Goal: Task Accomplishment & Management: Complete application form

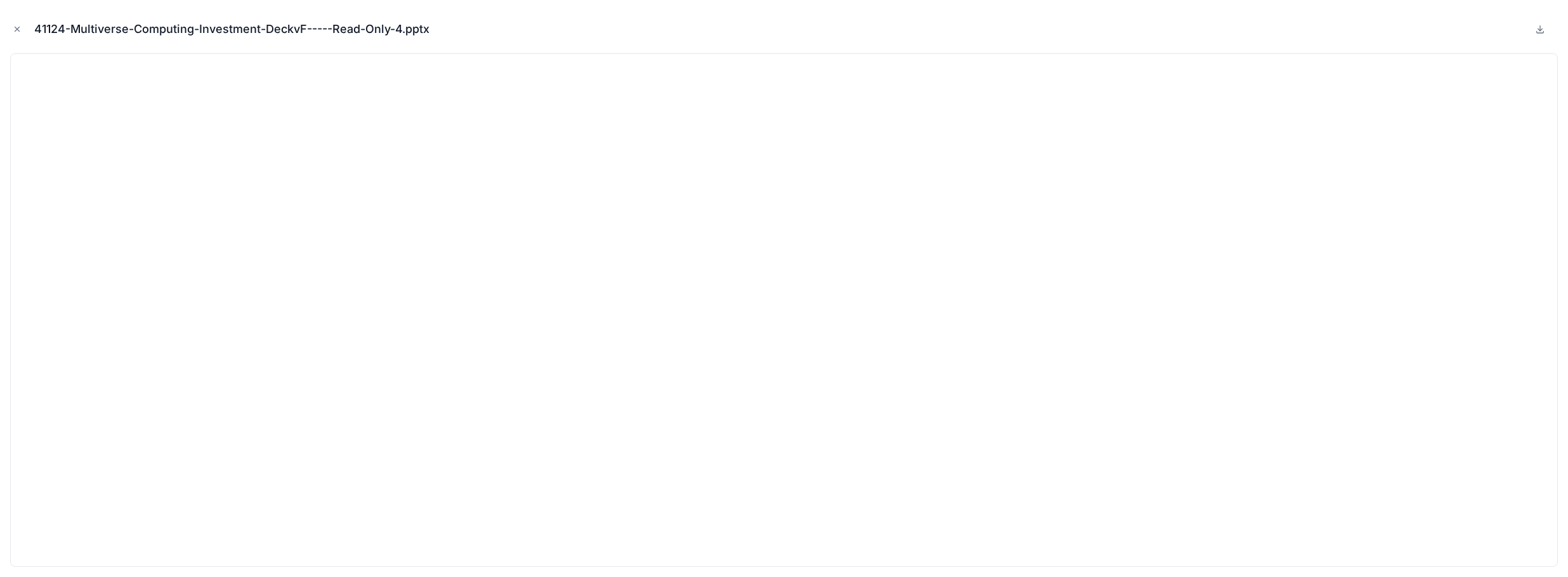
click at [15, 27] on icon "Close modal" at bounding box center [17, 29] width 9 height 9
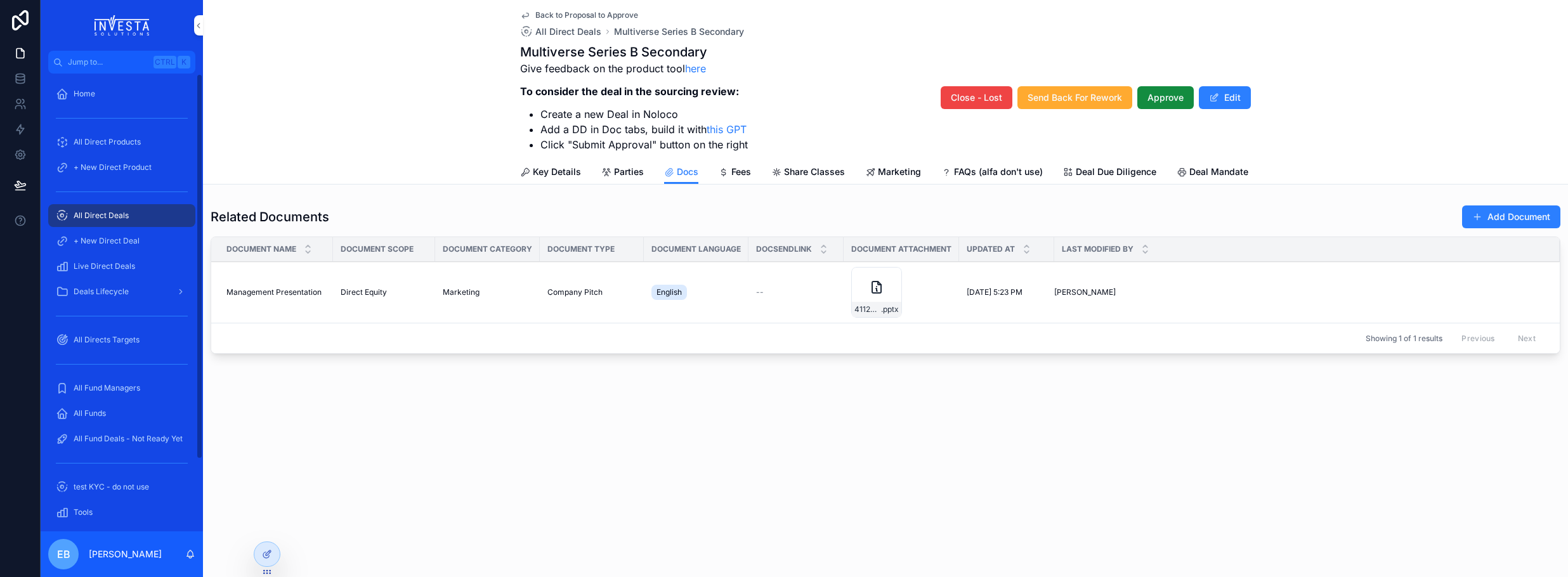
click at [114, 208] on div "All Direct Deals" at bounding box center [122, 216] width 132 height 20
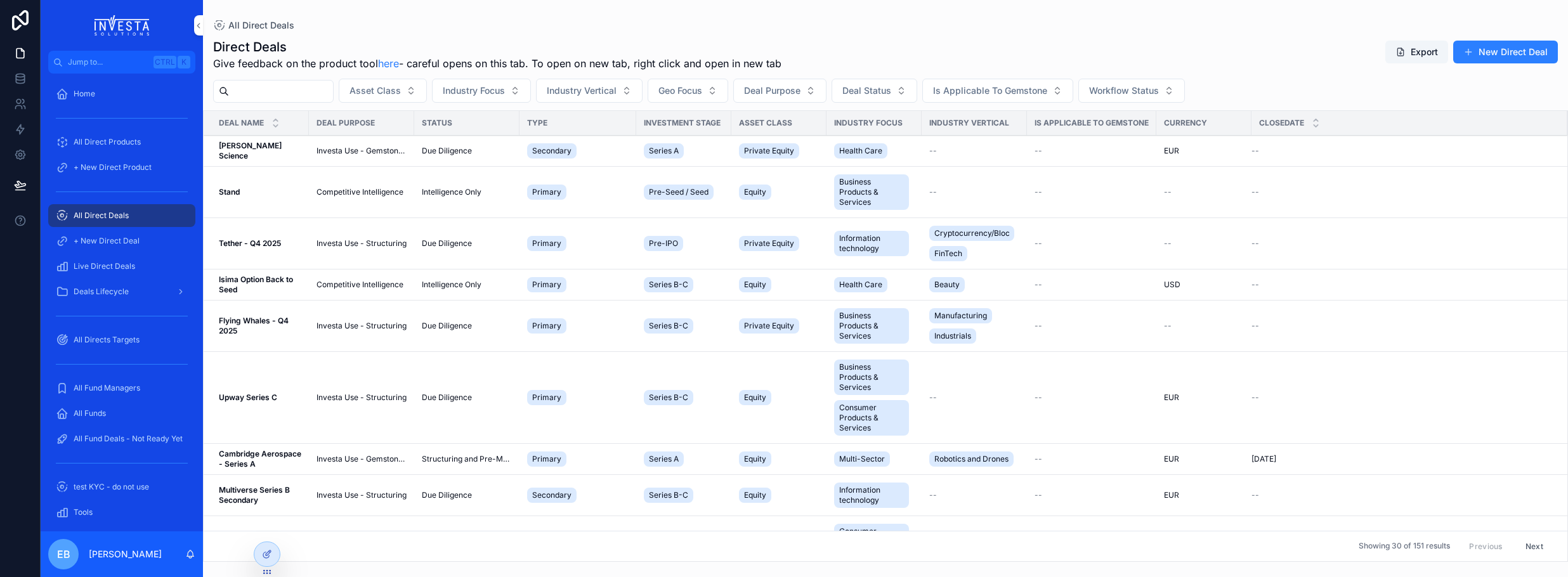
click at [133, 139] on span "All Direct Products" at bounding box center [107, 142] width 67 height 10
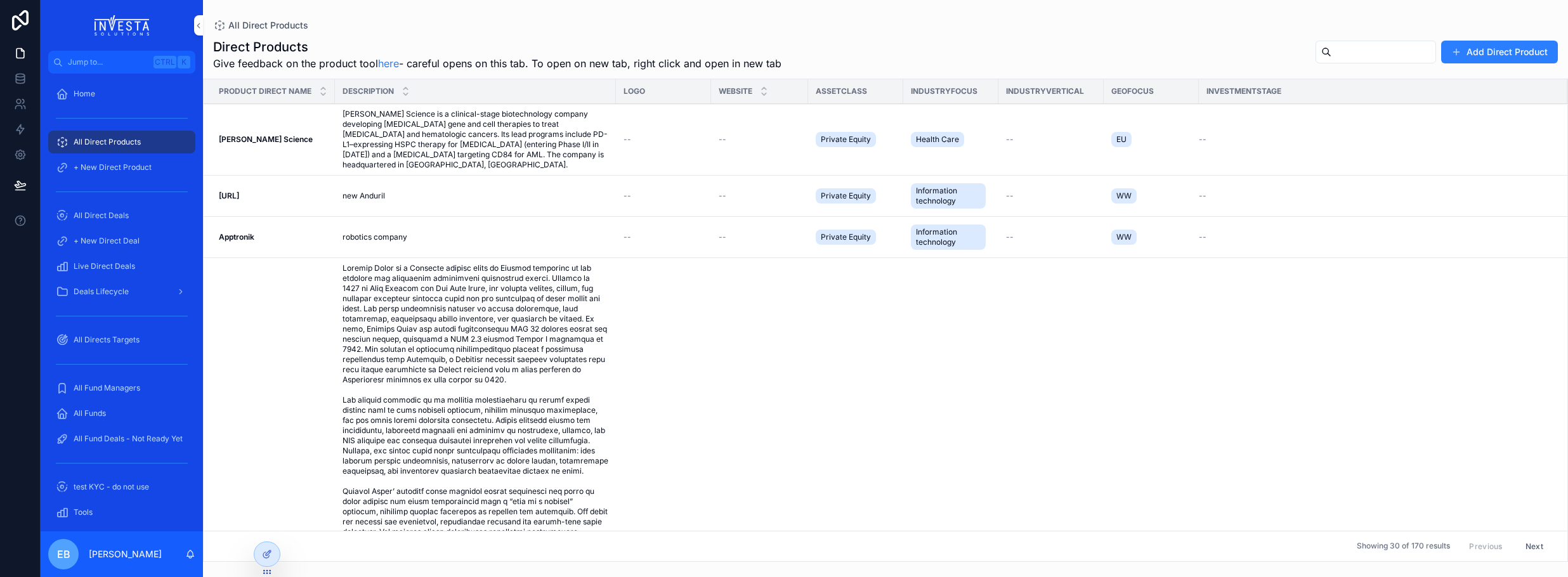
click at [114, 217] on span "All Direct Deals" at bounding box center [101, 215] width 55 height 10
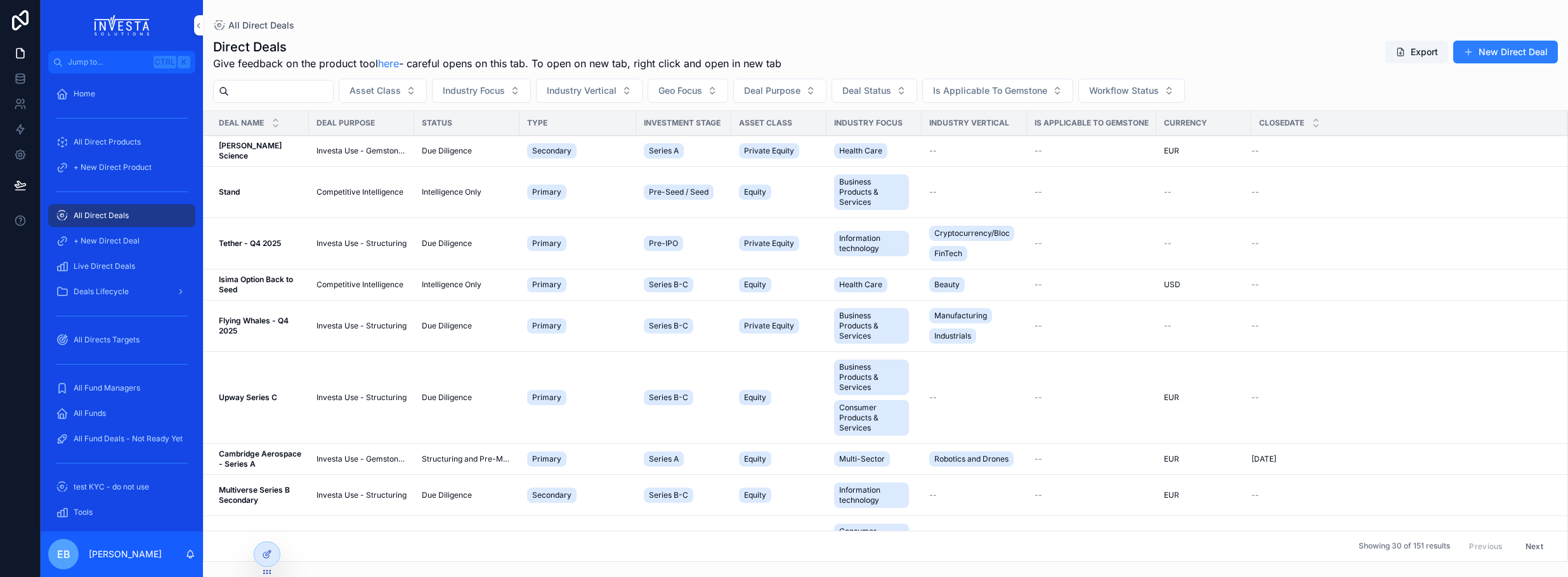
click at [283, 88] on input "scrollable content" at bounding box center [281, 91] width 104 height 18
type input "*********"
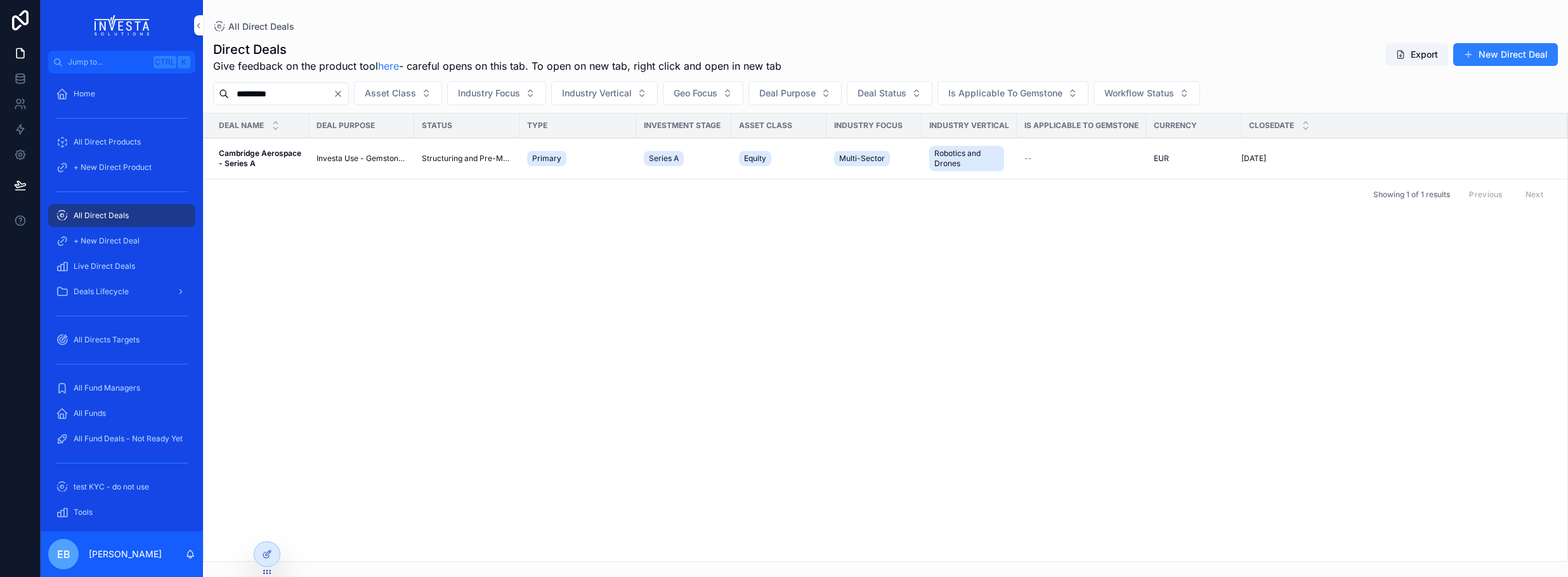
click at [283, 162] on span "Cambridge Aerospace - Series A" at bounding box center [260, 158] width 82 height 20
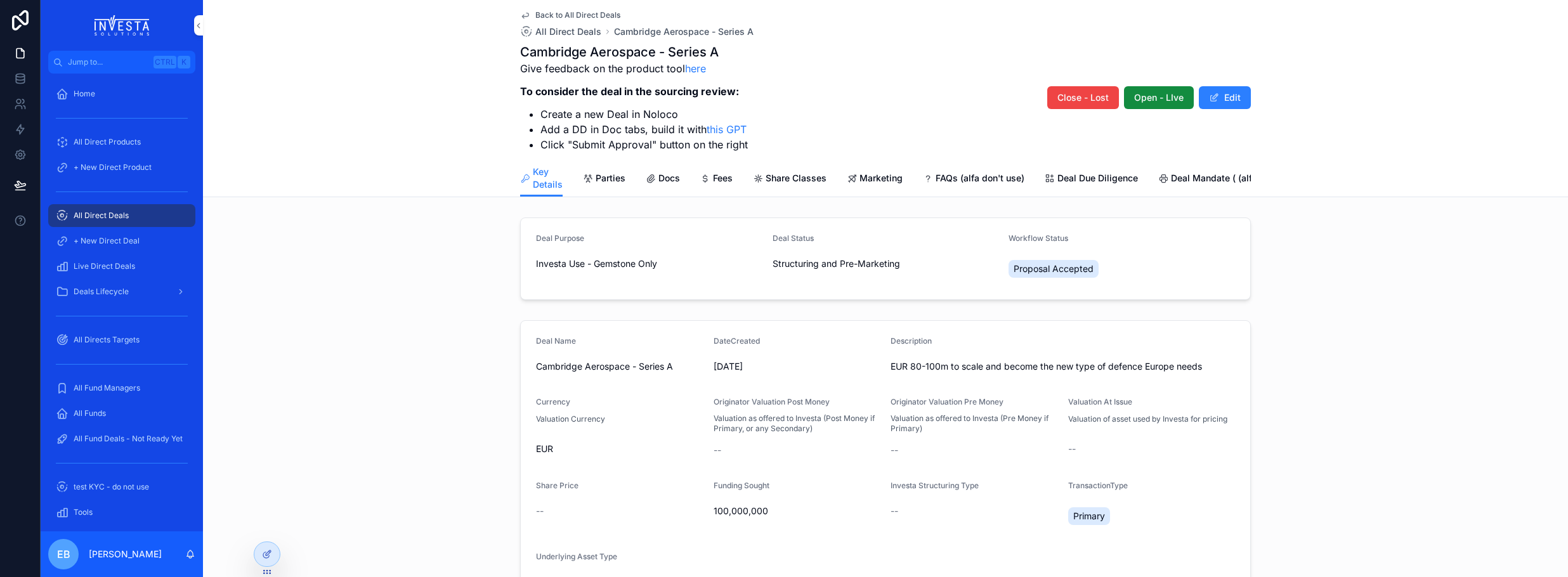
click at [1058, 176] on span "Deal Due Diligence" at bounding box center [1098, 178] width 81 height 13
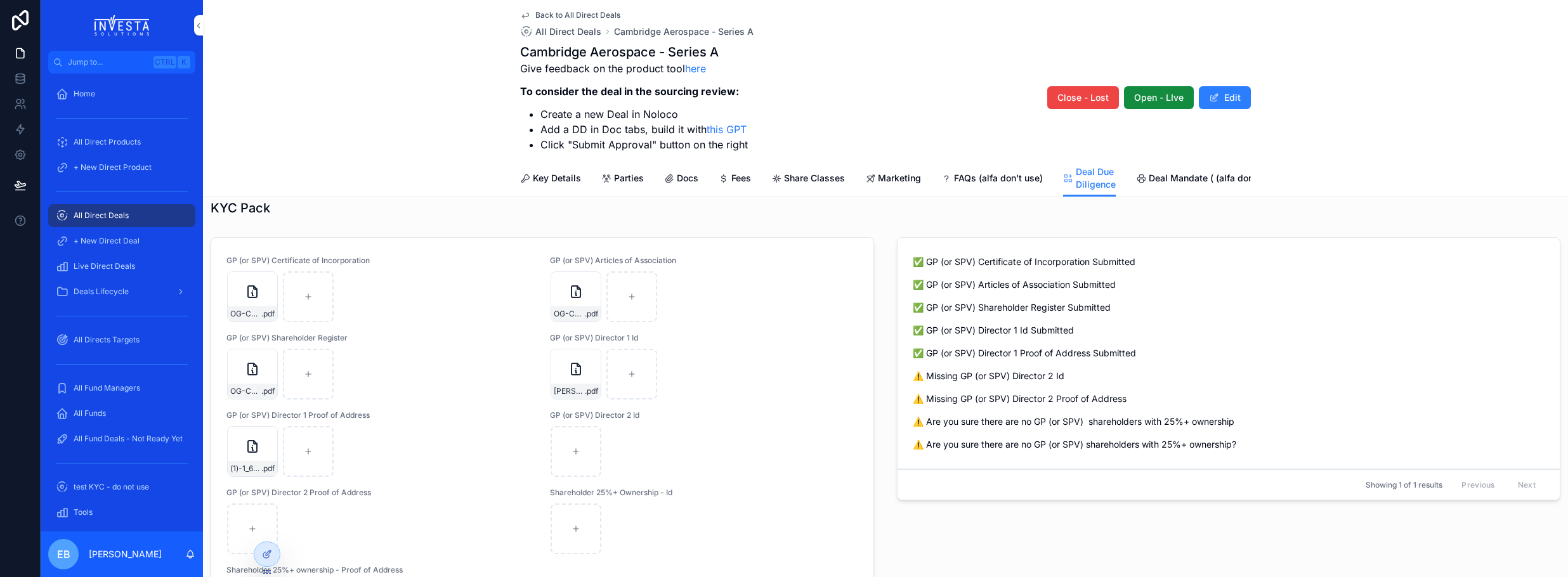
scroll to position [560, 0]
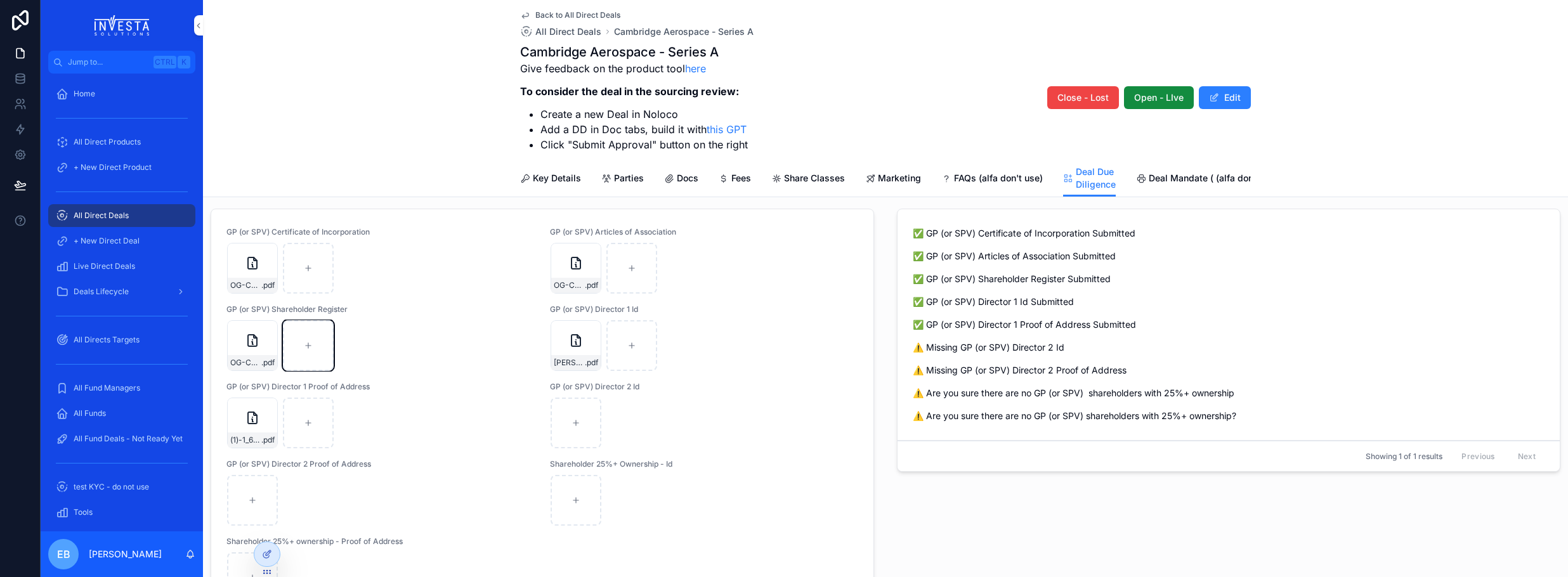
click at [299, 355] on div "scrollable content" at bounding box center [309, 346] width 51 height 51
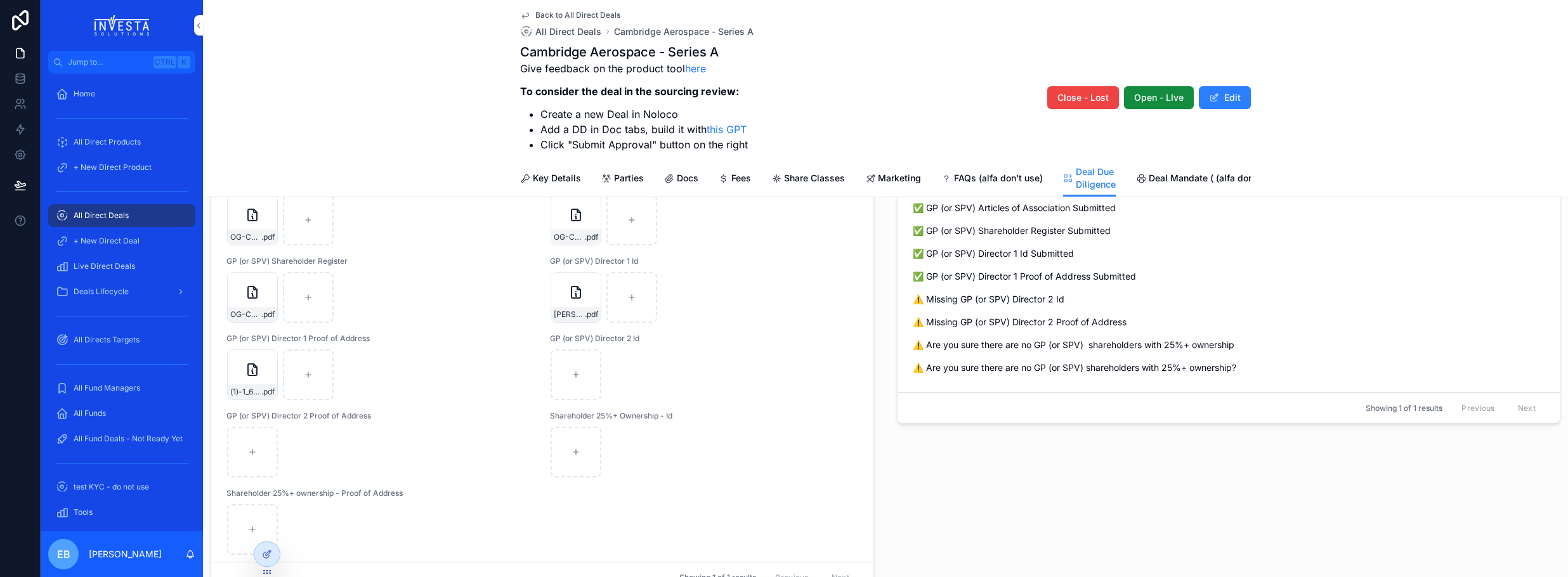
scroll to position [624, 0]
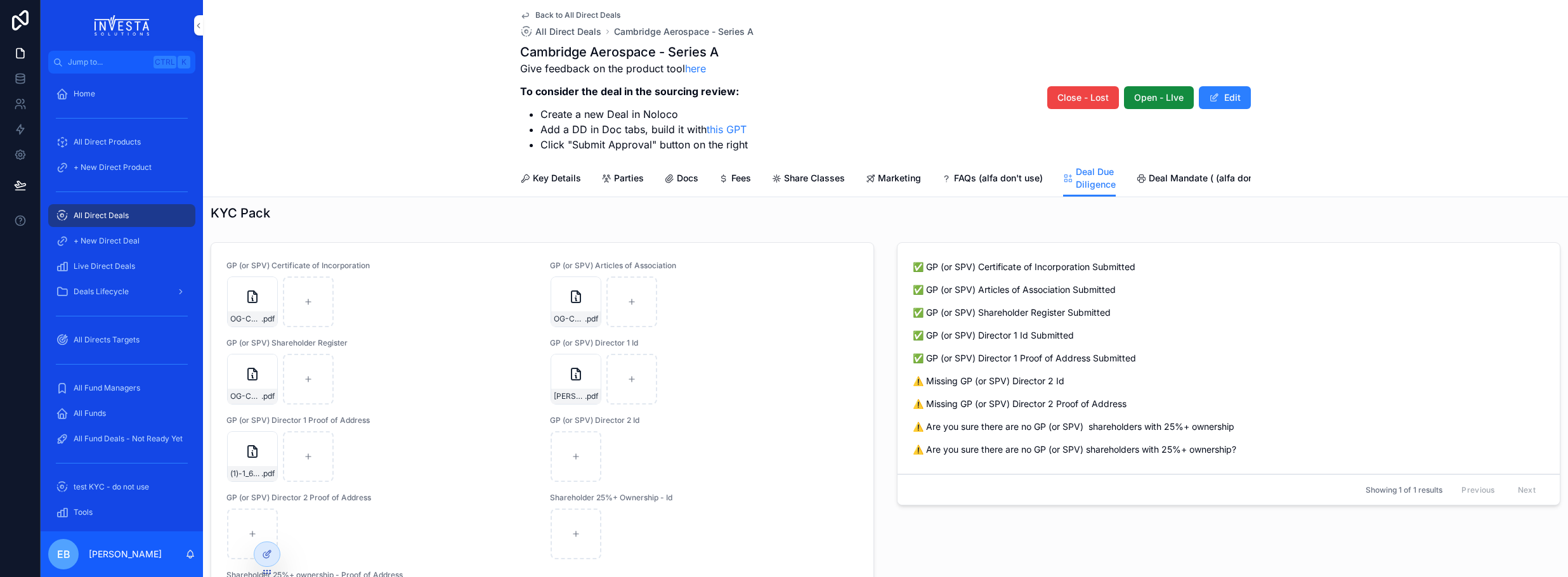
scroll to position [508, 0]
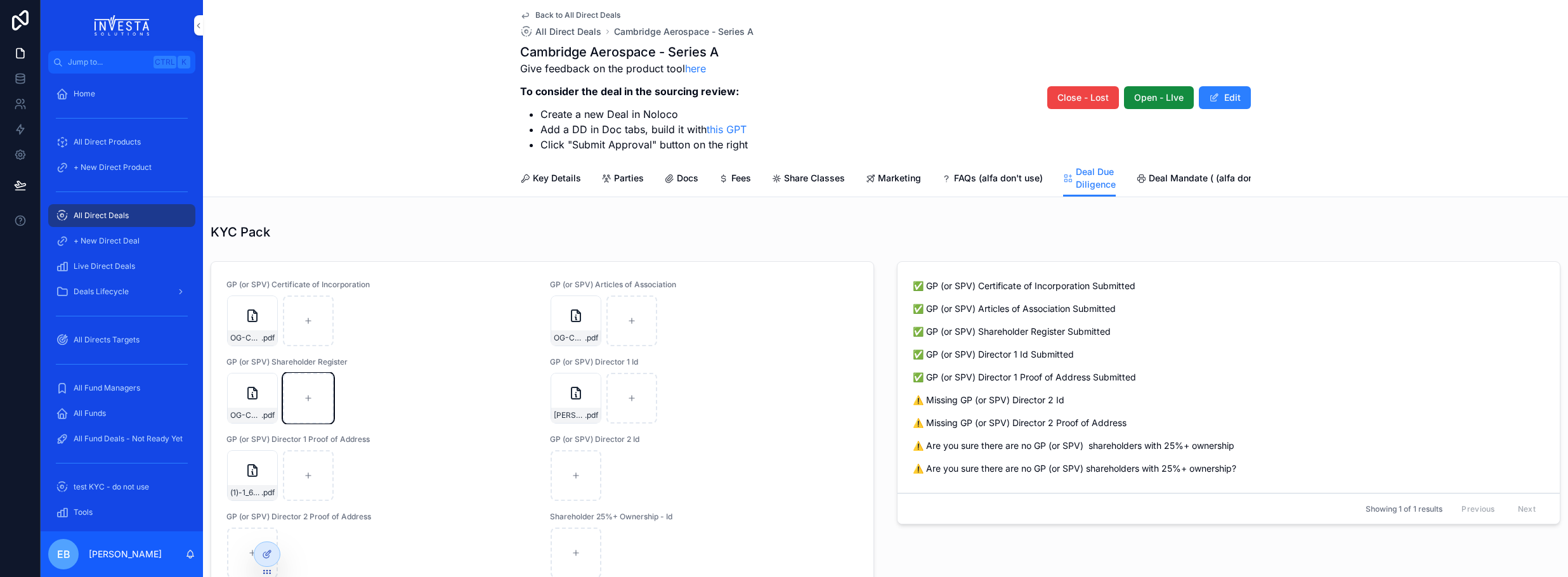
click at [305, 403] on icon "scrollable content" at bounding box center [308, 398] width 9 height 9
click at [119, 213] on span "All Direct Deals" at bounding box center [101, 215] width 55 height 10
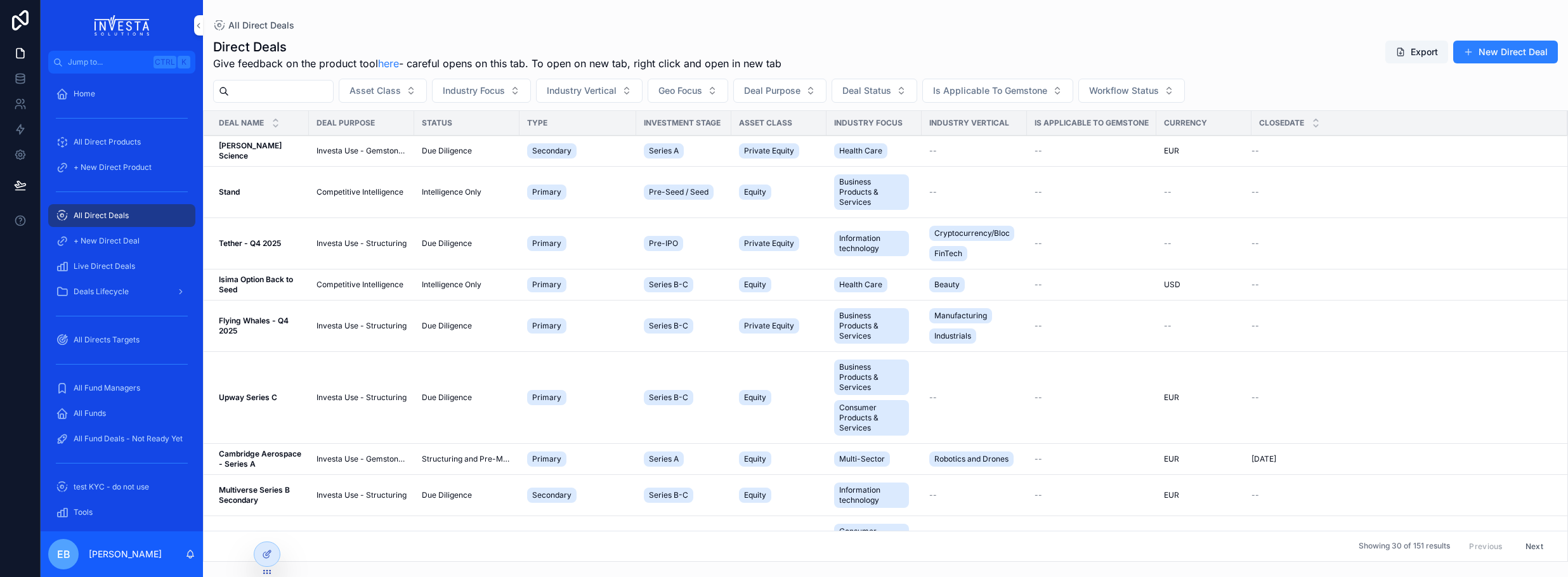
click at [282, 93] on input "scrollable content" at bounding box center [281, 91] width 104 height 18
type input "**********"
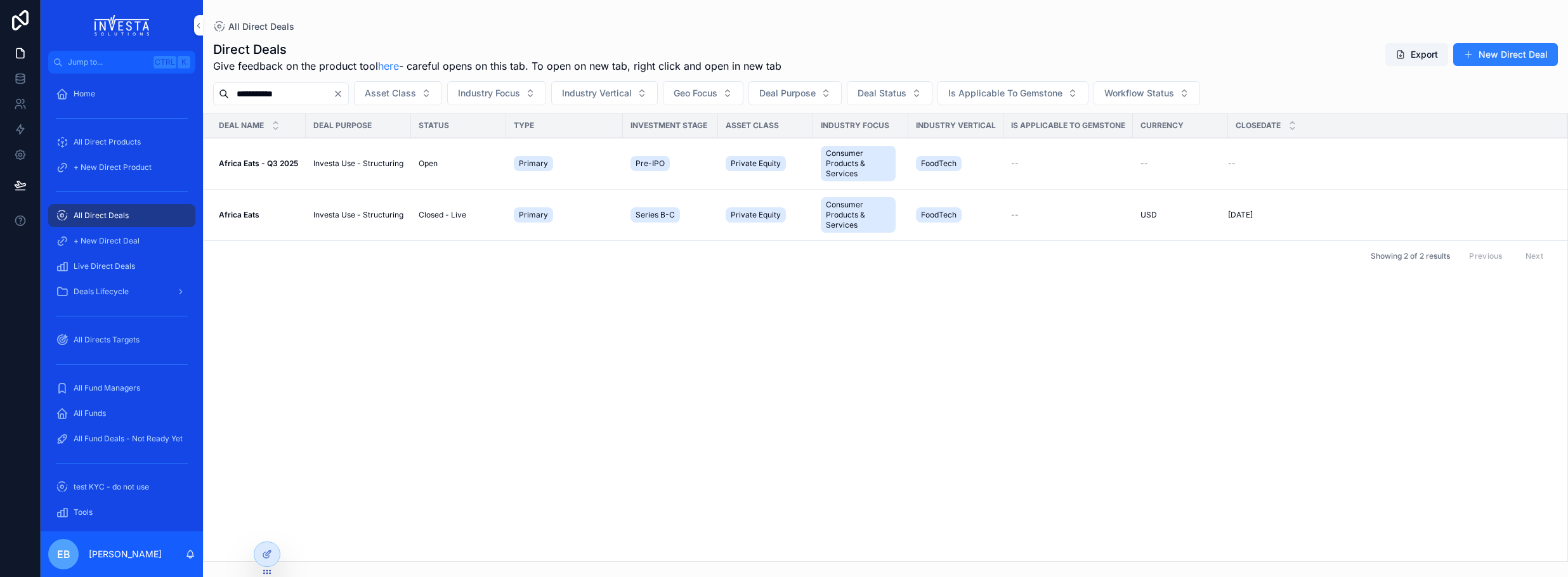
click at [333, 168] on span "Investa Use - Structuring" at bounding box center [358, 163] width 90 height 10
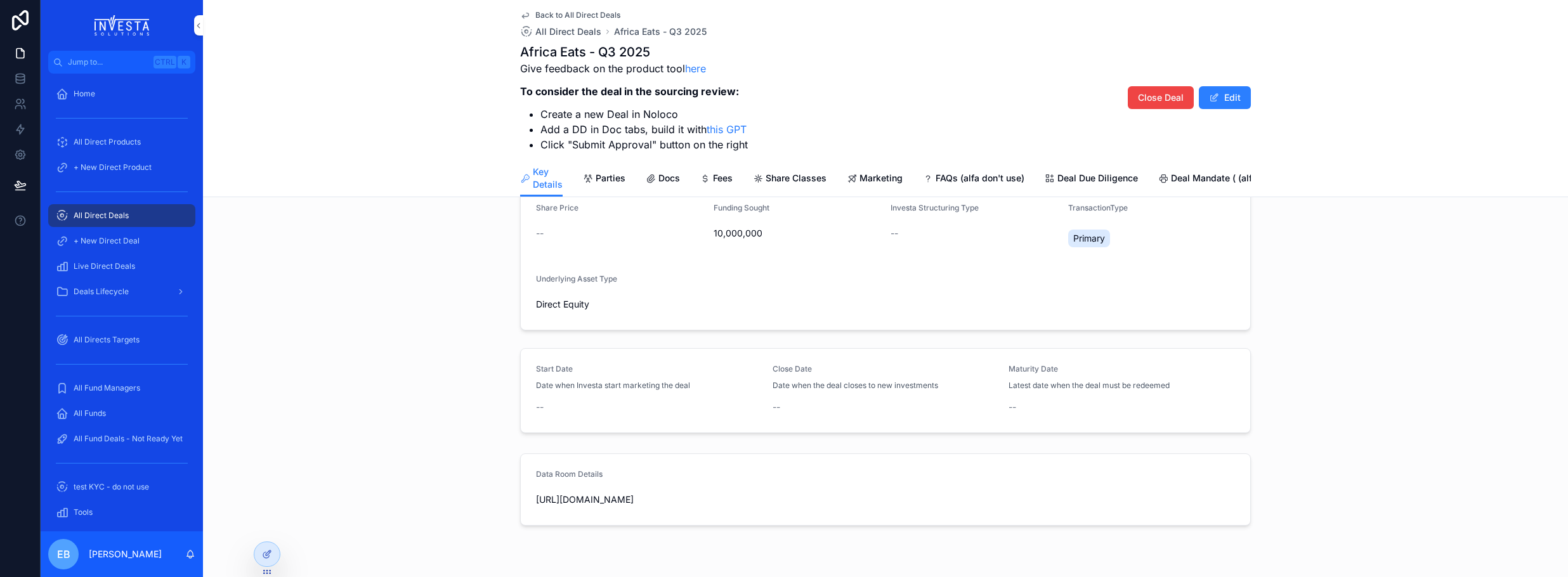
scroll to position [259, 0]
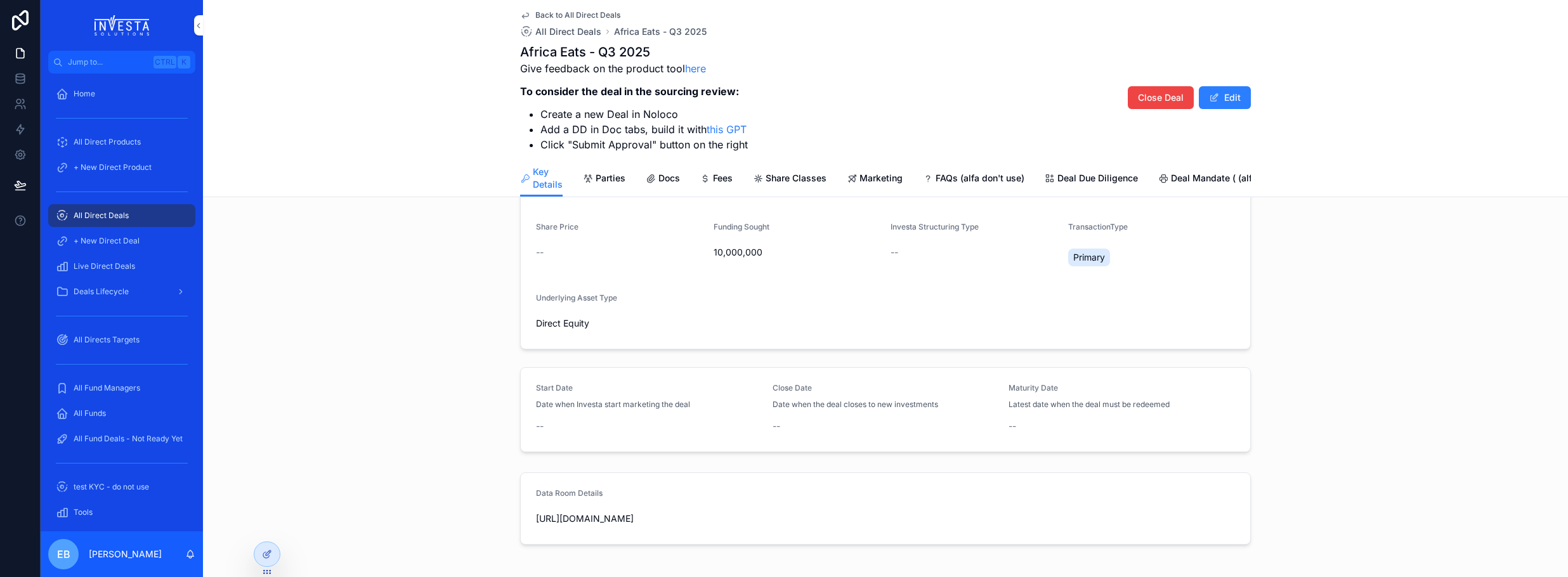
click at [1069, 178] on span "Deal Due Diligence" at bounding box center [1098, 178] width 81 height 13
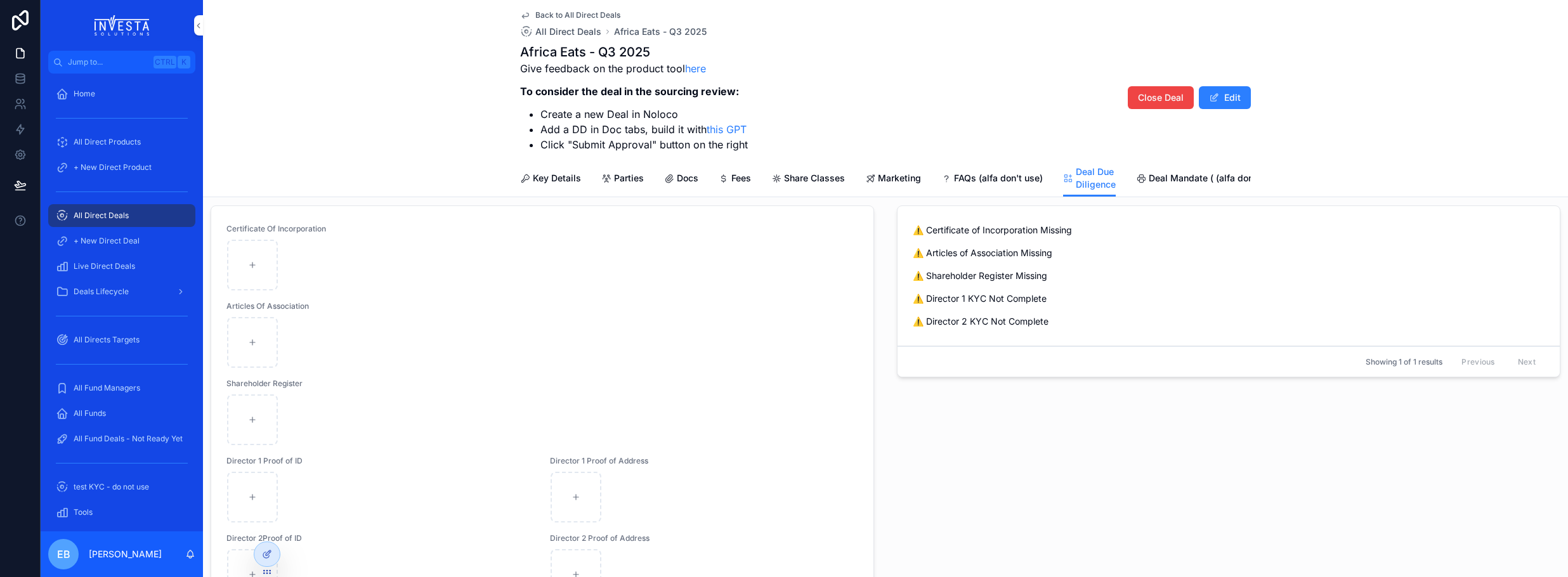
scroll to position [508, 0]
